Goal: Communication & Community: Answer question/provide support

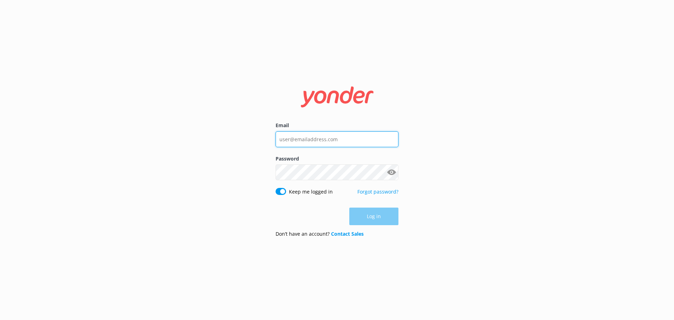
type input "[EMAIL_ADDRESS][DOMAIN_NAME]"
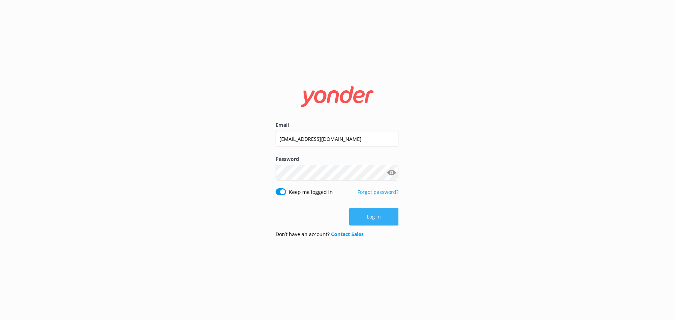
click at [368, 217] on button "Log in" at bounding box center [373, 217] width 49 height 18
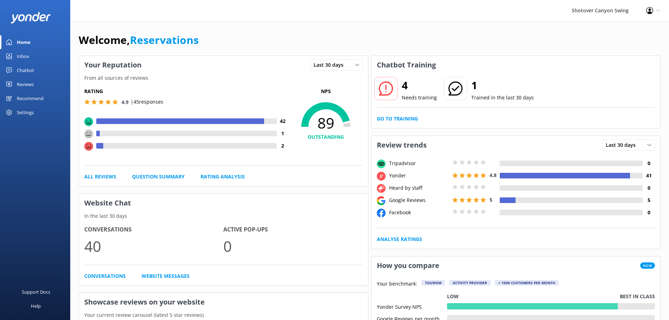
click at [45, 53] on link "Inbox" at bounding box center [35, 56] width 70 height 14
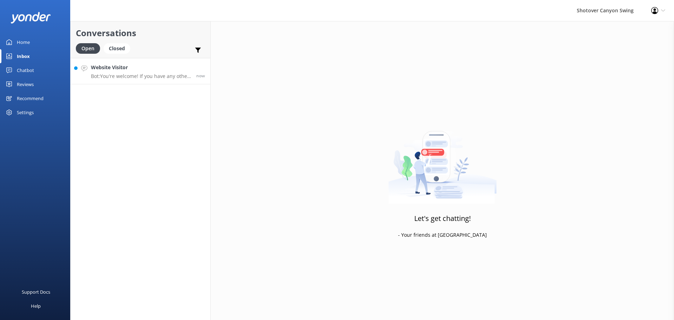
click at [140, 79] on link "Website Visitor Bot: You're welcome! If you have any other questions, just swin…" at bounding box center [141, 71] width 140 height 26
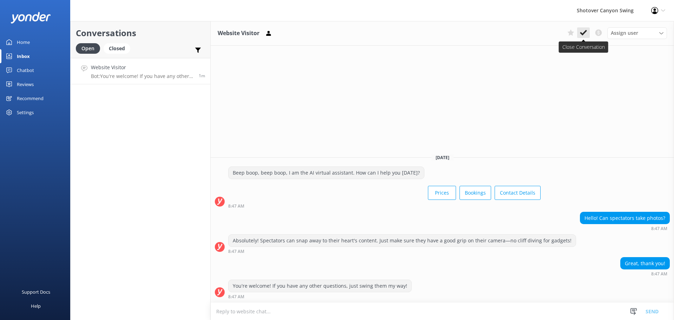
click at [586, 31] on use at bounding box center [583, 33] width 7 height 6
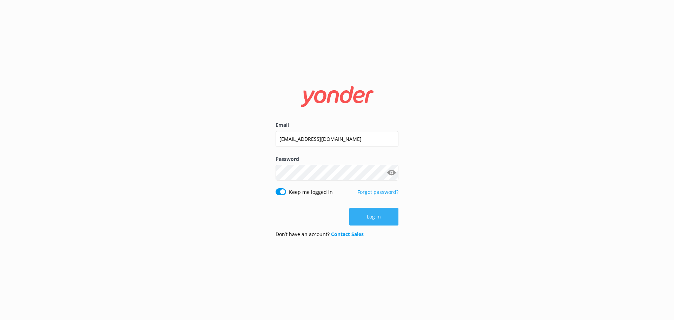
click at [374, 218] on button "Log in" at bounding box center [373, 217] width 49 height 18
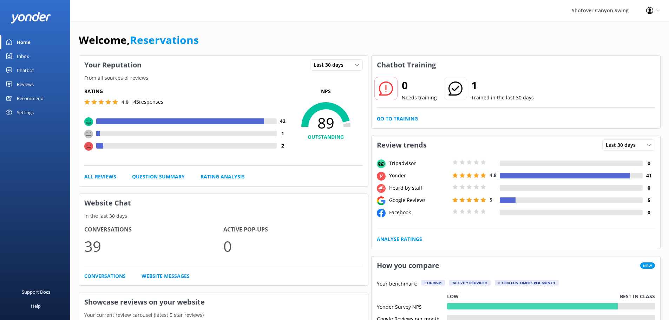
click at [34, 69] on link "Chatbot" at bounding box center [35, 70] width 70 height 14
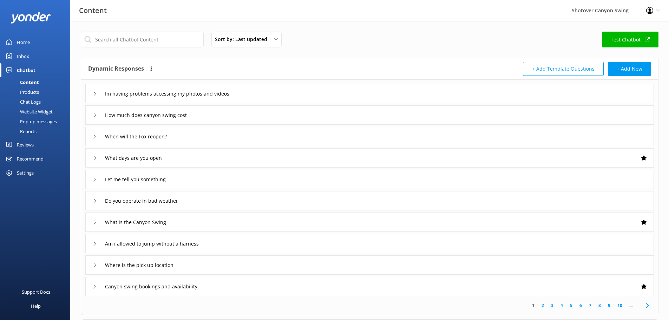
click at [26, 55] on div "Inbox" at bounding box center [23, 56] width 12 height 14
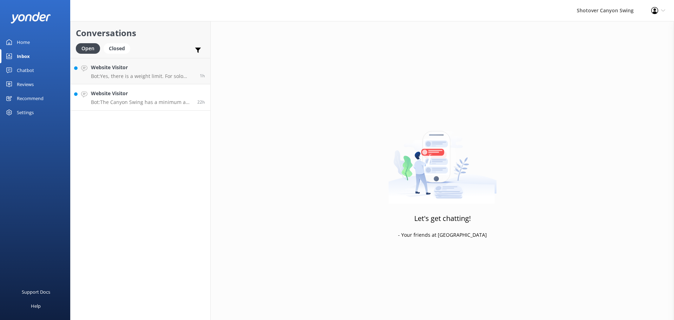
click at [132, 104] on p "Bot: The Canyon Swing has a minimum age requirement of [DEMOGRAPHIC_DATA]. If y…" at bounding box center [141, 102] width 101 height 6
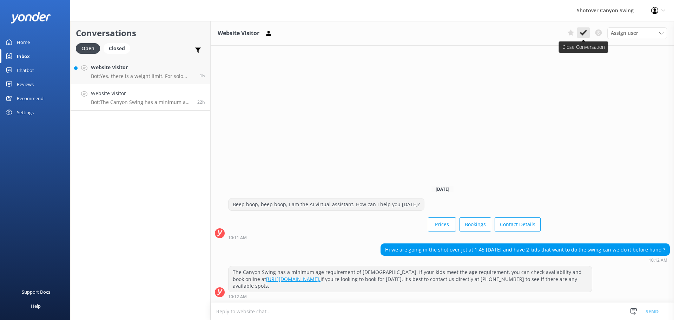
click at [580, 29] on button at bounding box center [583, 32] width 13 height 11
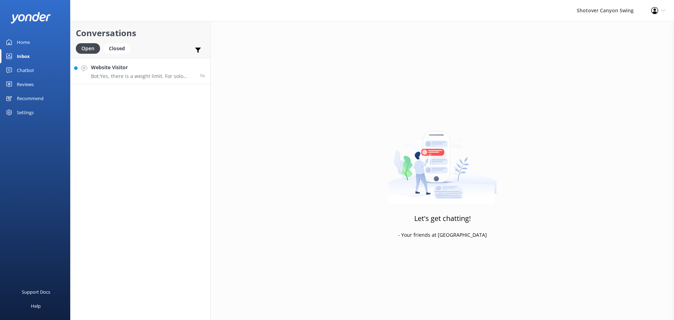
click at [149, 70] on h4 "Website Visitor" at bounding box center [143, 68] width 104 height 8
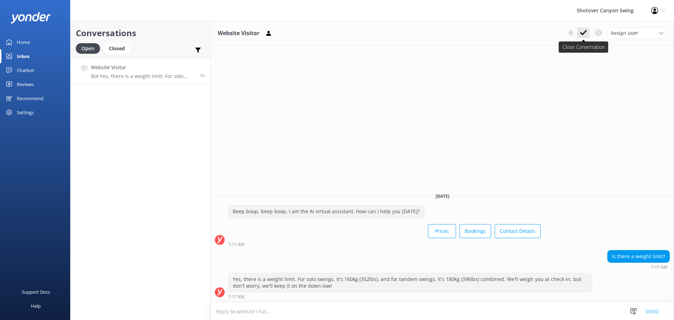
click at [581, 31] on icon at bounding box center [583, 32] width 7 height 7
